Goal: Book appointment/travel/reservation

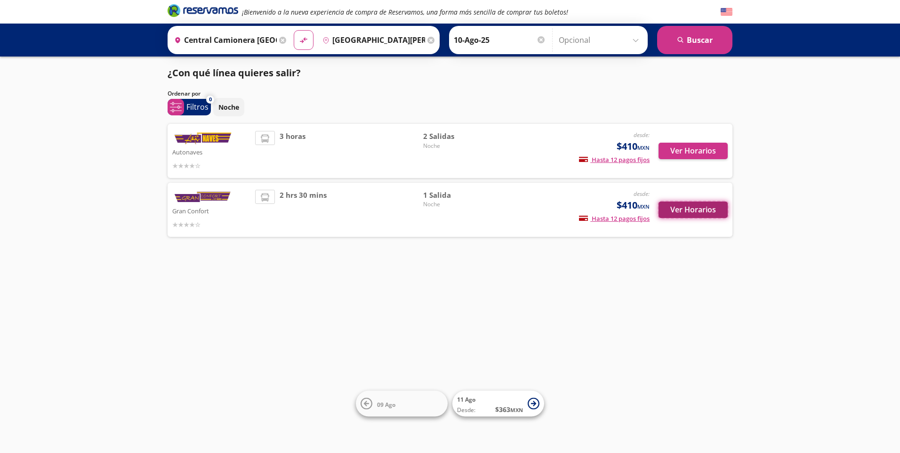
click at [703, 208] on button "Ver Horarios" at bounding box center [692, 209] width 69 height 16
click at [686, 149] on button "Ver Horarios" at bounding box center [692, 151] width 69 height 16
